Goal: Information Seeking & Learning: Learn about a topic

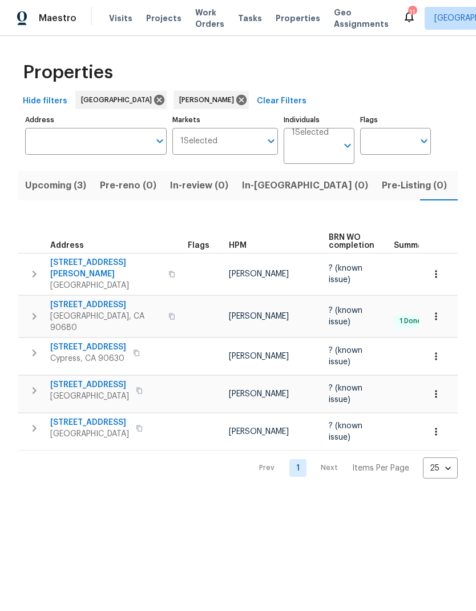
scroll to position [0, 19]
click at [112, 299] on span "10692 Sycamore Ave" at bounding box center [105, 304] width 111 height 11
click at [116, 379] on span "15420 Olive Branch Dr" at bounding box center [89, 384] width 79 height 11
click at [155, 476] on div "Properties Hide filters Los Angeles Daniel Fomenko Clear Filters Address Addres…" at bounding box center [238, 266] width 476 height 461
click at [94, 417] on span "1224 Evergreen Ave" at bounding box center [89, 422] width 79 height 11
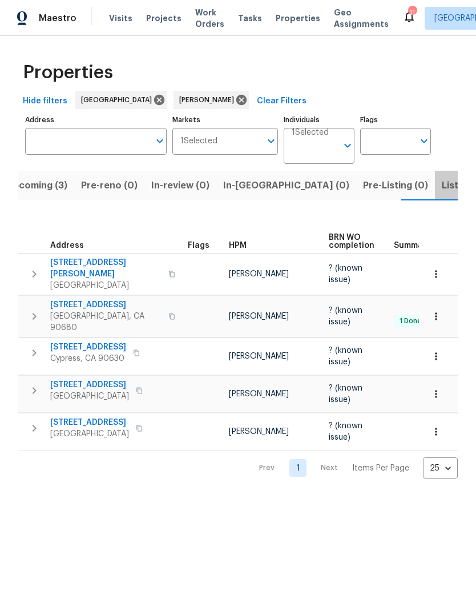
click at [442, 183] on span "Listed (4)" at bounding box center [464, 186] width 44 height 16
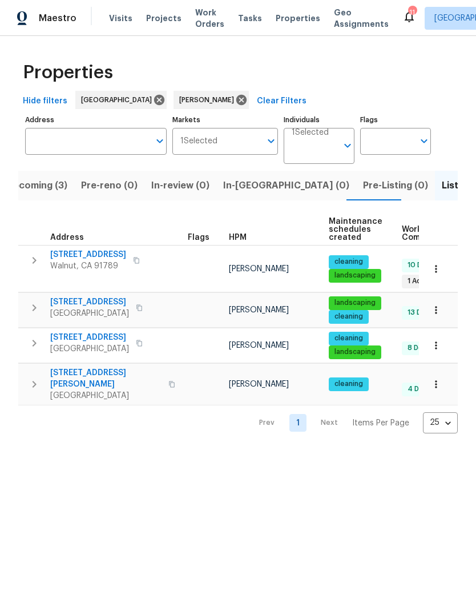
click at [117, 254] on span "[STREET_ADDRESS]" at bounding box center [88, 254] width 76 height 11
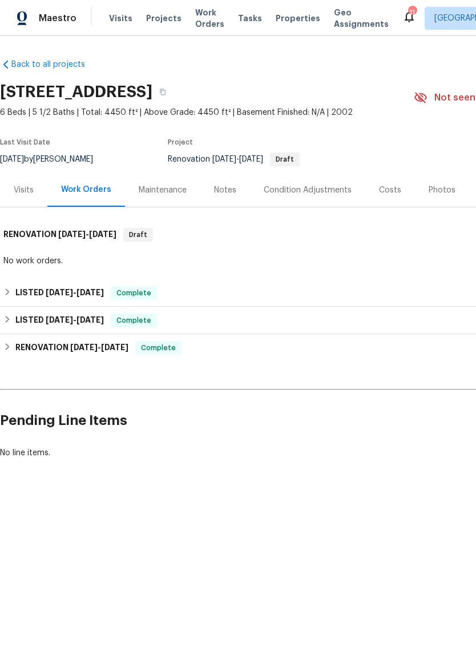
click at [230, 183] on div "Notes" at bounding box center [225, 190] width 50 height 34
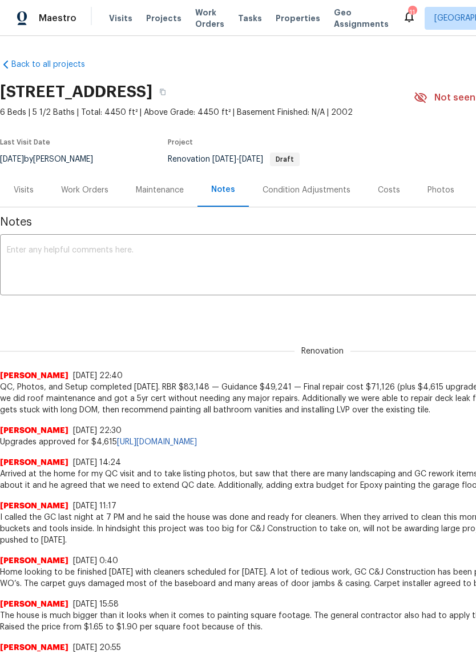
click at [176, 190] on div "Maintenance" at bounding box center [160, 189] width 48 height 11
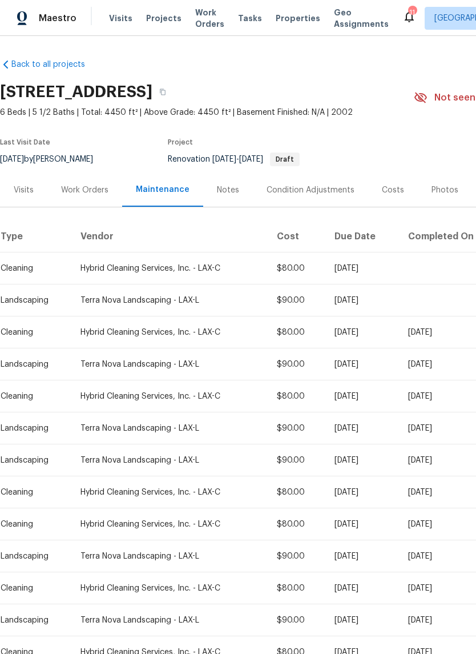
click at [37, 195] on div "Visits" at bounding box center [23, 190] width 47 height 34
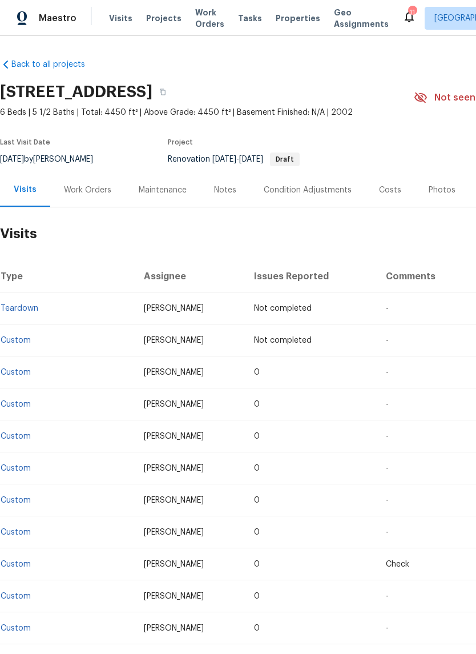
click at [85, 198] on div "Work Orders" at bounding box center [87, 190] width 75 height 34
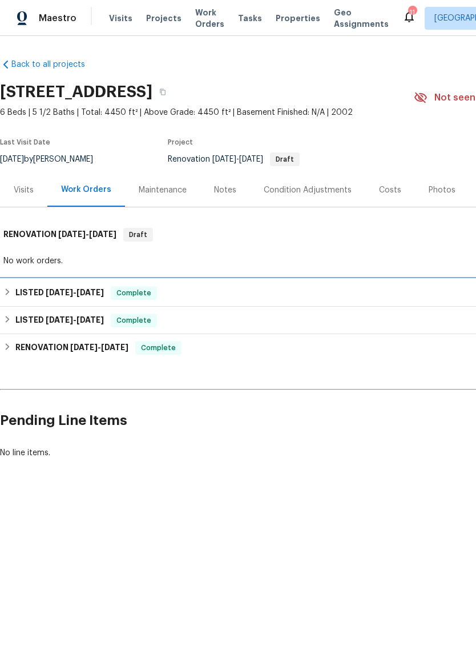
click at [82, 286] on h6 "LISTED 7/31/25 - 8/3/25" at bounding box center [59, 293] width 88 height 14
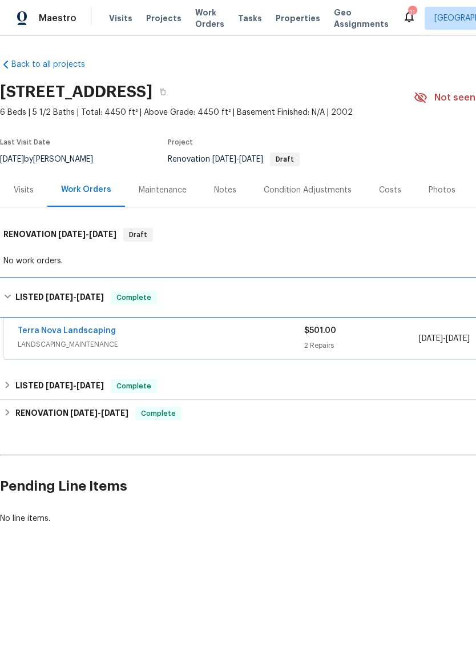
click at [19, 296] on h6 "LISTED 7/31/25 - 8/3/25" at bounding box center [59, 298] width 88 height 14
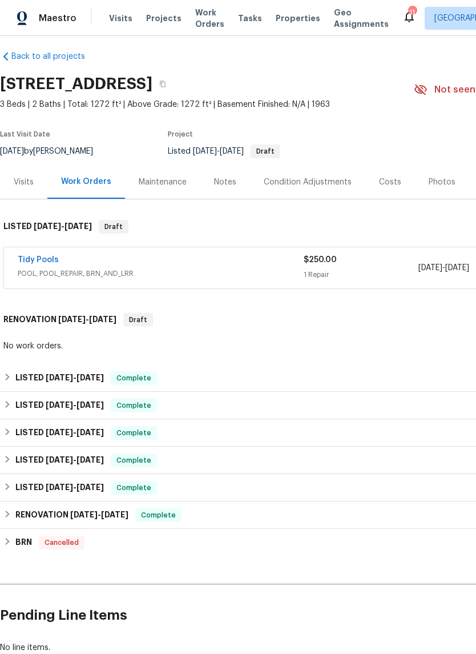
scroll to position [8, -1]
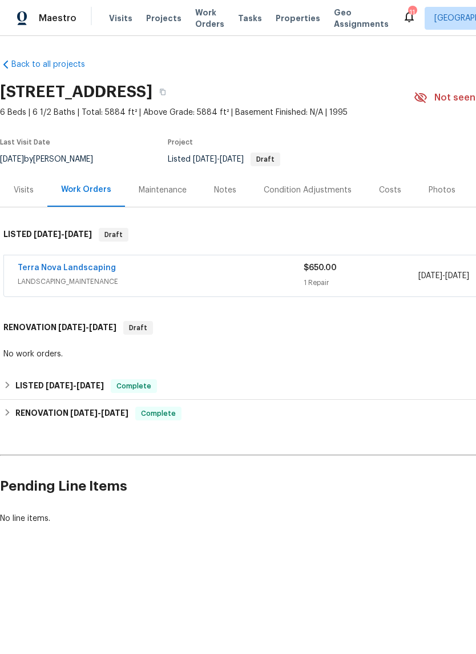
click at [75, 266] on link "Terra Nova Landscaping" at bounding box center [67, 268] width 98 height 8
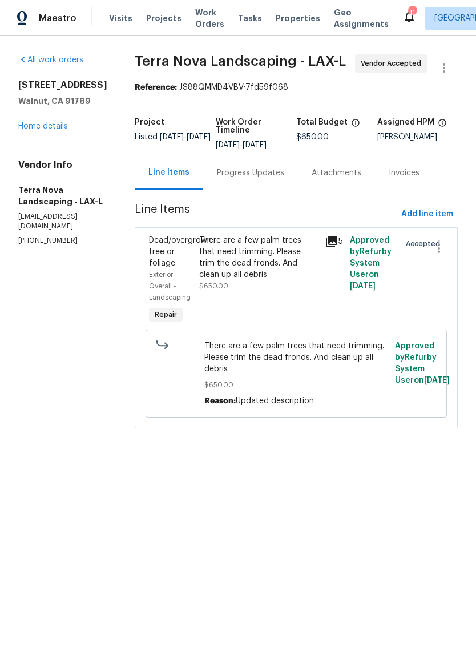
click at [331, 238] on icon at bounding box center [331, 241] width 11 height 11
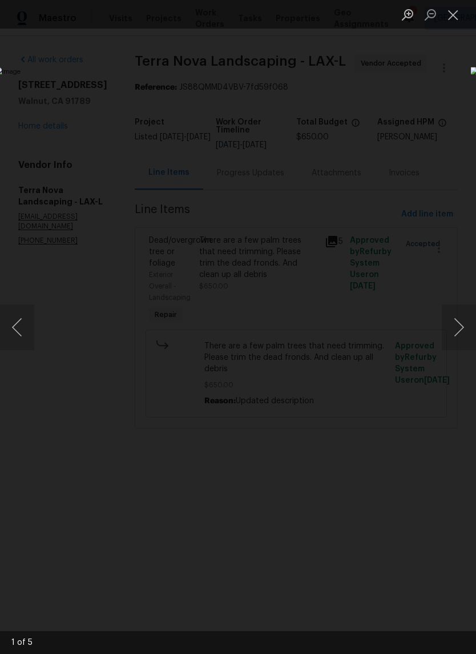
click at [456, 325] on button "Next image" at bounding box center [459, 327] width 34 height 46
click at [453, 324] on button "Next image" at bounding box center [459, 327] width 34 height 46
click at [454, 323] on button "Next image" at bounding box center [459, 327] width 34 height 46
click at [456, 323] on button "Next image" at bounding box center [459, 327] width 34 height 46
click at [455, 323] on button "Next image" at bounding box center [459, 327] width 34 height 46
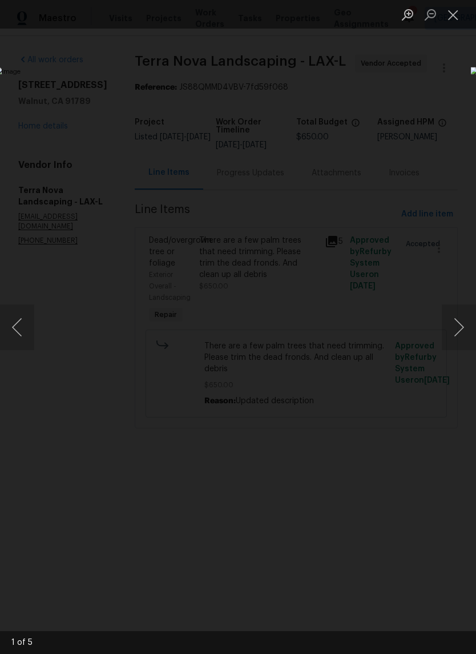
click at [456, 323] on button "Next image" at bounding box center [459, 327] width 34 height 46
click at [446, 19] on button "Close lightbox" at bounding box center [453, 15] width 23 height 20
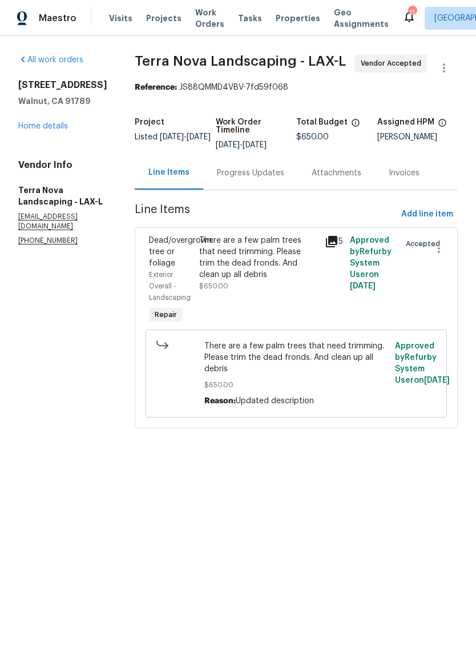
click at [61, 130] on link "Home details" at bounding box center [43, 126] width 50 height 8
